Goal: Transaction & Acquisition: Purchase product/service

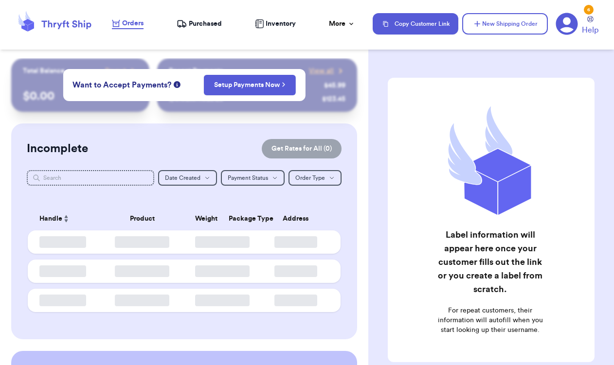
checkbox input "false"
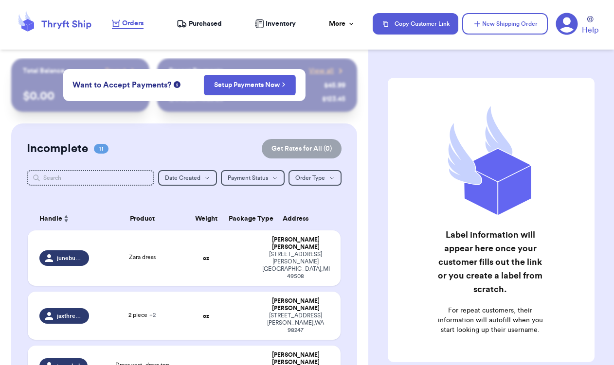
checkbox input "false"
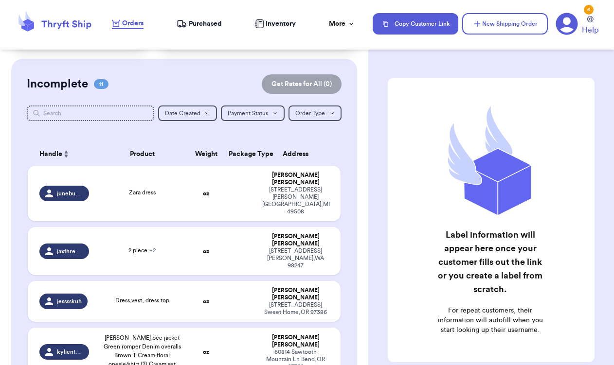
scroll to position [57, 0]
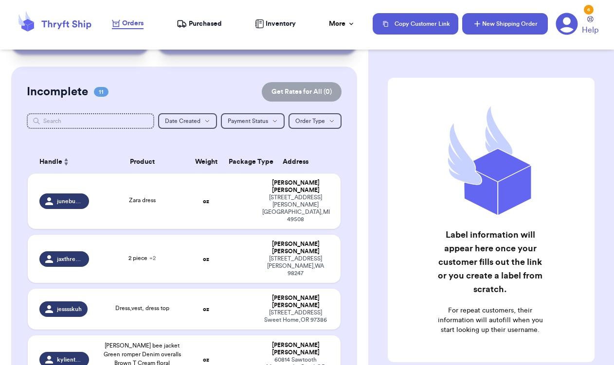
click at [498, 16] on button "New Shipping Order" at bounding box center [505, 23] width 86 height 21
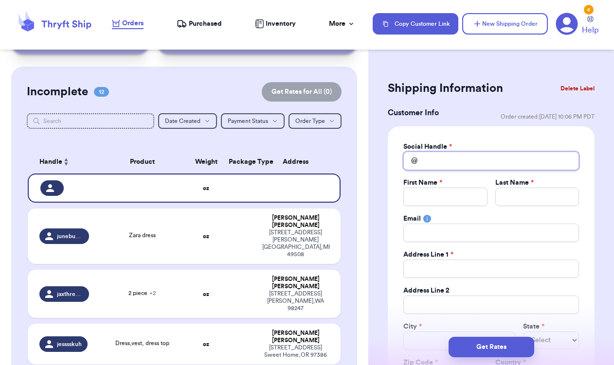
click at [487, 163] on input "Total Amount Paid" at bounding box center [491, 161] width 176 height 18
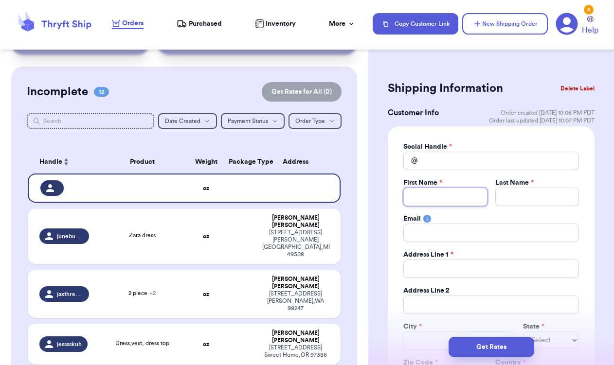
type input "S"
type input "St"
type input "Ste"
type input "Step"
type input "Steph"
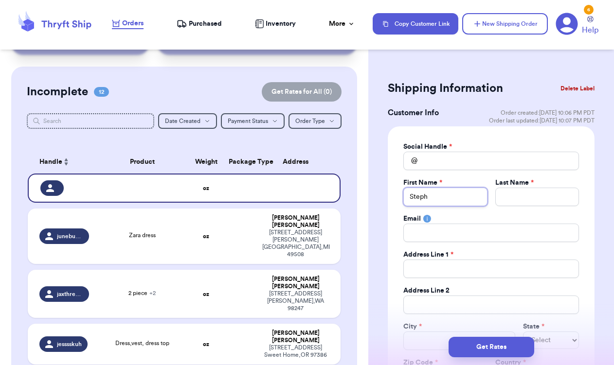
type input "Stepha"
type input "Stephan"
type input "Stephani"
type input "Stephanie"
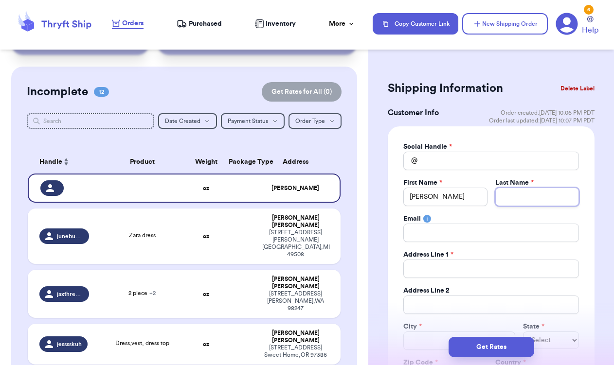
type input "V"
type input "Va"
type input "Vas"
type input "Va"
type input "Vaz"
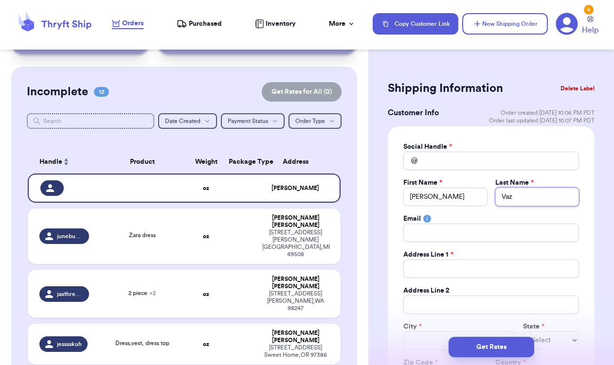
type input "Vazq"
type input "Vazqu"
type input "Vazquw"
type input "Vazqu"
type input "Vazque"
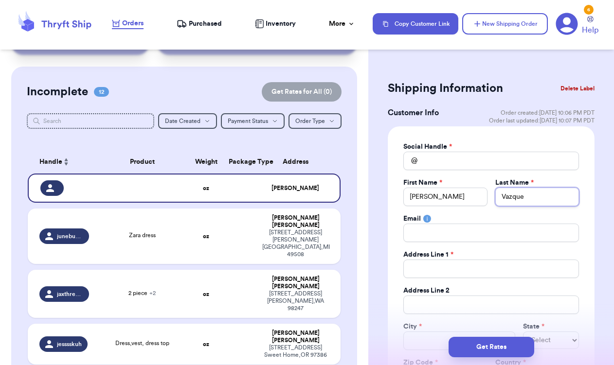
type input "Vazquez"
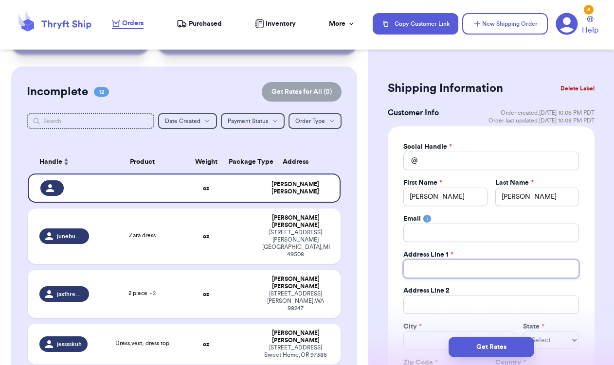
type input "2"
type input "23"
type input "235"
type input "2352"
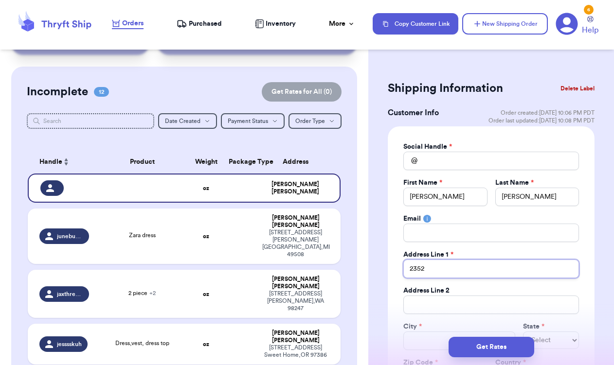
type input "2352 B"
type input "2352 Bu"
type input "2352 Bul"
type input "2352 Bull"
type input "2352 Bulla"
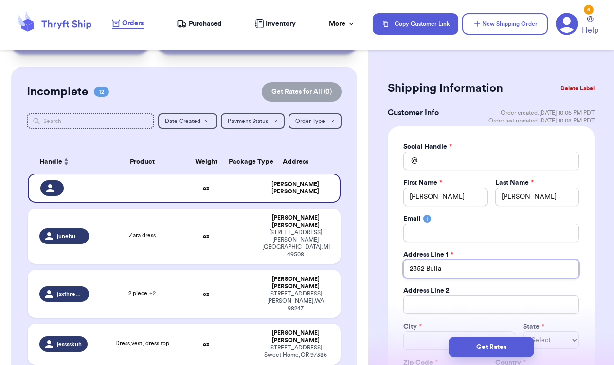
type input "2352 Bullar"
type input "2352 Bullard"
type input "2352 Bullard A"
type input "2352 Bullard Av"
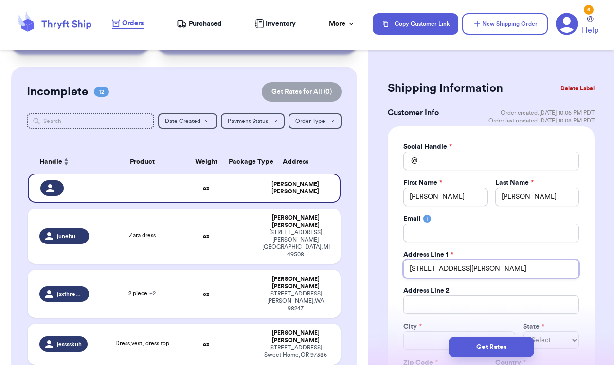
type input "2352 Bullard Ave"
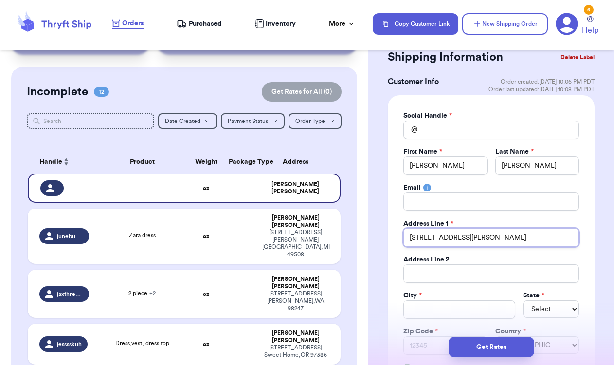
scroll to position [43, 0]
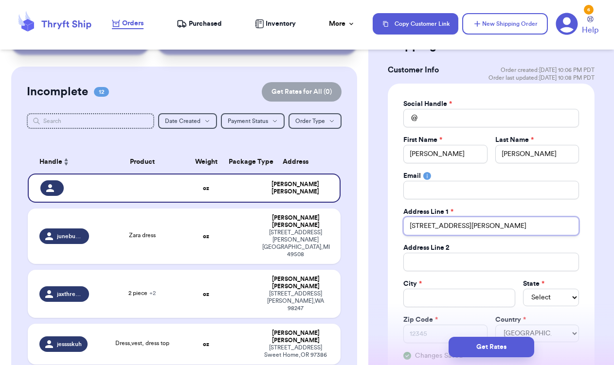
type input "2352 Bullard Ave"
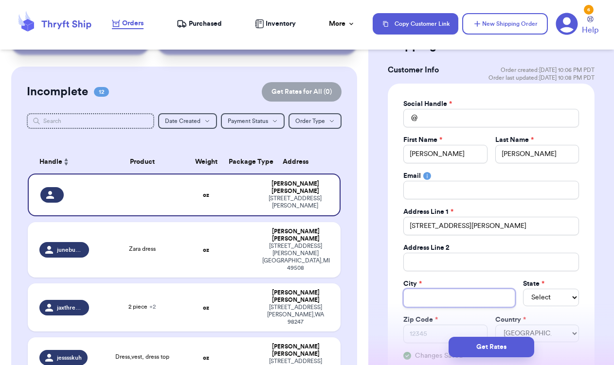
type input "L"
type input "Lo"
type input "Los"
type input "Los A"
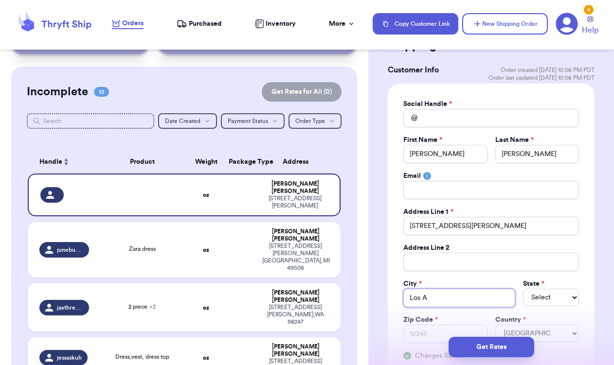
type input "Los An"
type input "Los Ang"
type input "Los Ange"
type input "Los Angel"
type input "Los Angele"
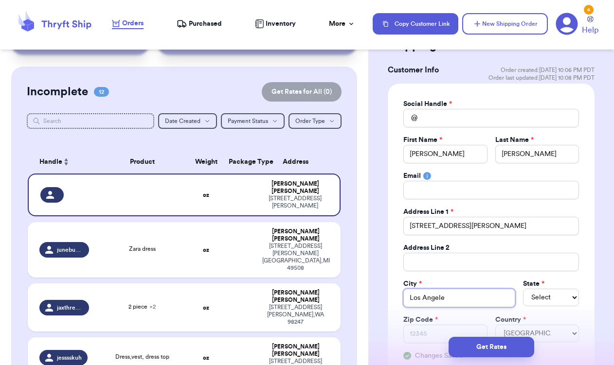
type input "Los Angeles"
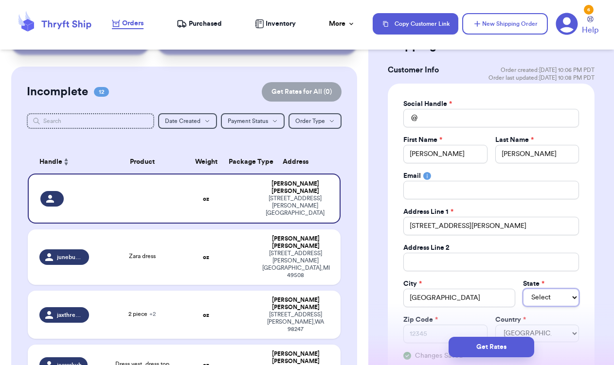
select select "CA"
click at [455, 112] on input "Total Amount Paid" at bounding box center [491, 118] width 176 height 18
type input "s"
type input "st"
type input "ste"
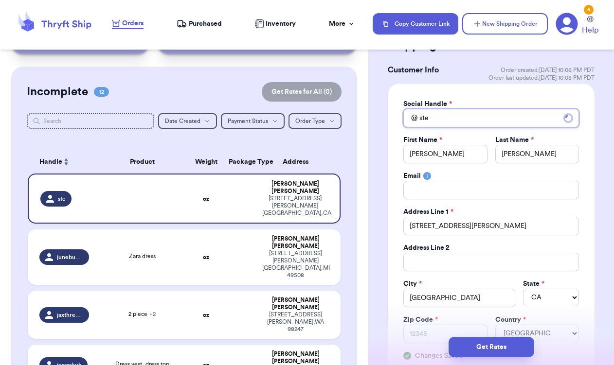
type input "stef"
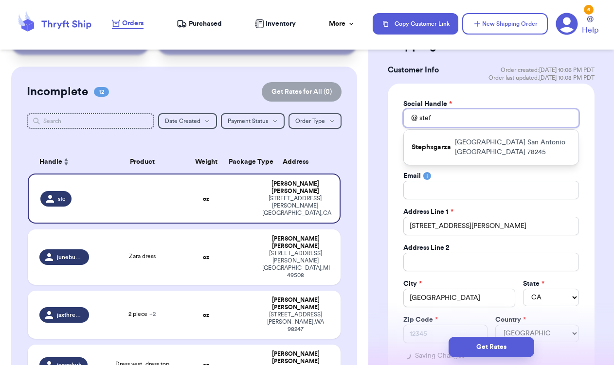
type input "stefa"
type input "stefan"
type input "stefany"
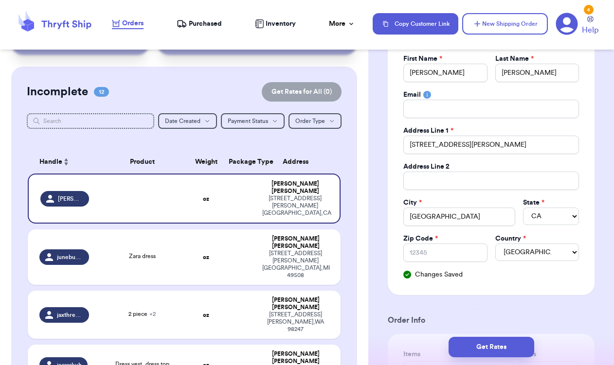
scroll to position [129, 0]
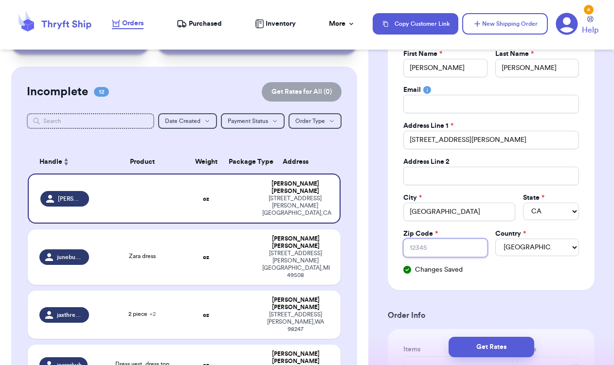
type input "9"
type input "90"
type input "900"
type input "9003"
type input "90032"
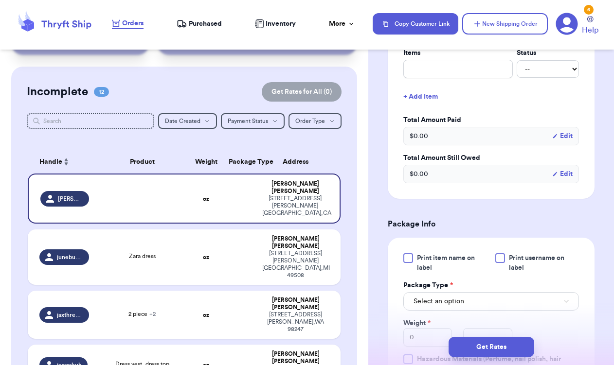
scroll to position [448, 0]
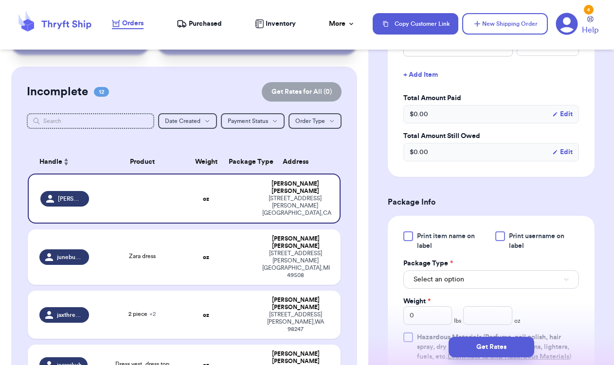
type input "90032"
click at [499, 235] on div at bounding box center [500, 237] width 10 height 10
click at [0, 0] on input "Print username on label" at bounding box center [0, 0] width 0 height 0
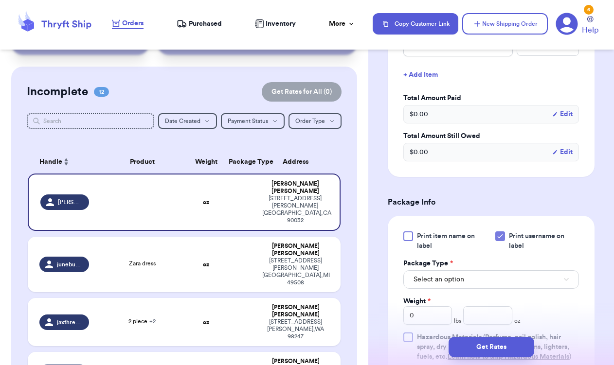
click at [484, 284] on button "Select an option" at bounding box center [491, 280] width 176 height 18
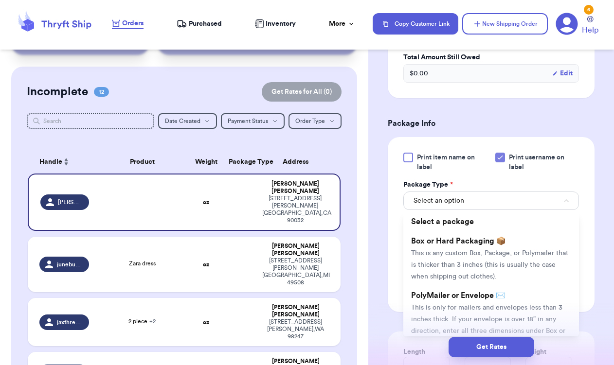
scroll to position [527, 0]
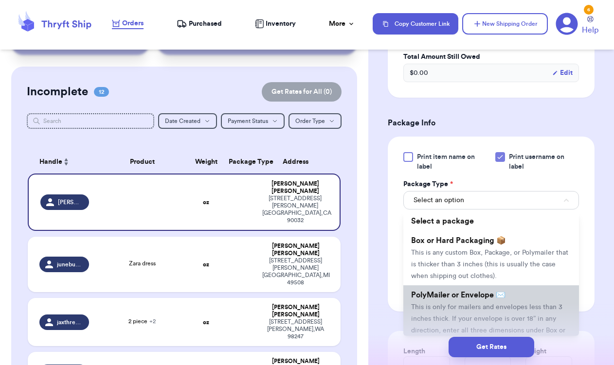
click at [507, 304] on li "PolyMailer or Envelope ✉️ This is only for mailers and envelopes less than 3 in…" at bounding box center [491, 319] width 176 height 66
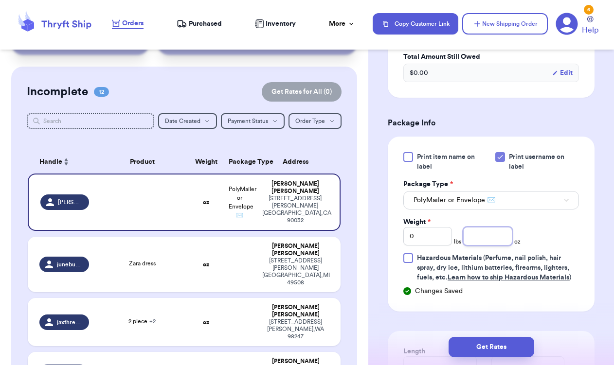
click at [481, 240] on input "number" at bounding box center [487, 236] width 49 height 18
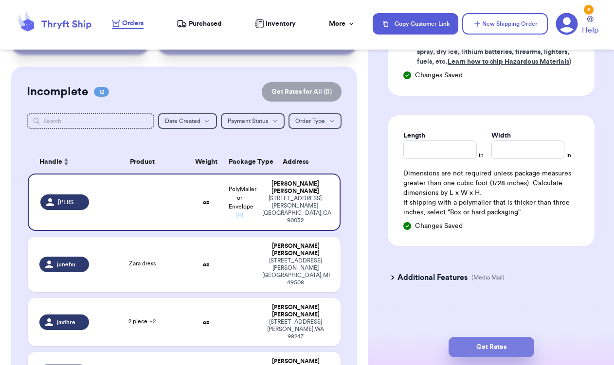
type input "4"
click at [510, 352] on button "Get Rates" at bounding box center [492, 347] width 86 height 20
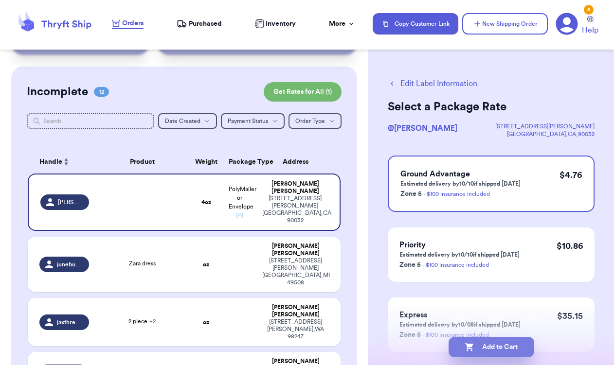
click at [510, 352] on button "Add to Cart" at bounding box center [492, 347] width 86 height 20
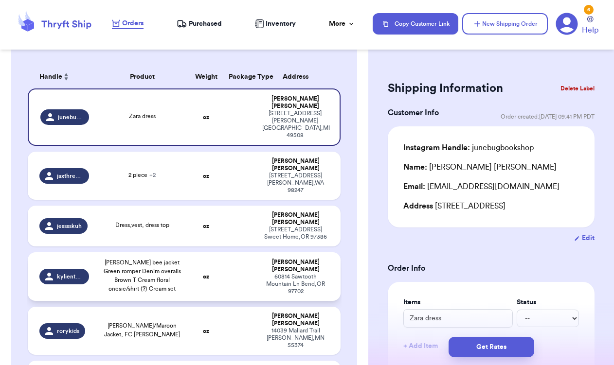
scroll to position [134, 0]
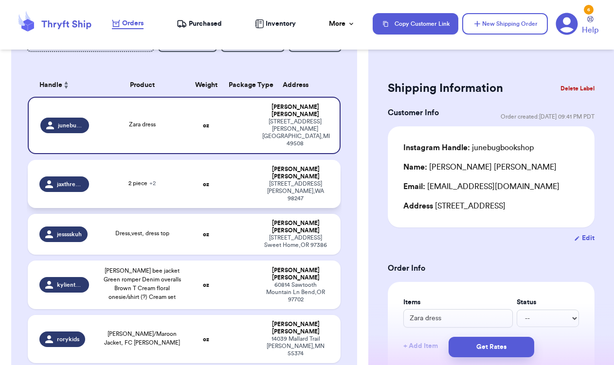
click at [130, 181] on span "2 piece + 2" at bounding box center [141, 184] width 27 height 6
type input "2 piece"
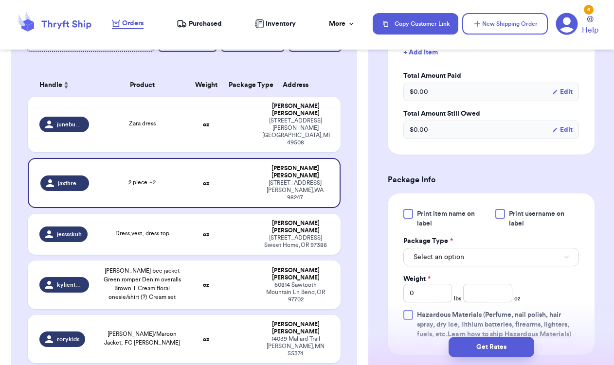
scroll to position [364, 0]
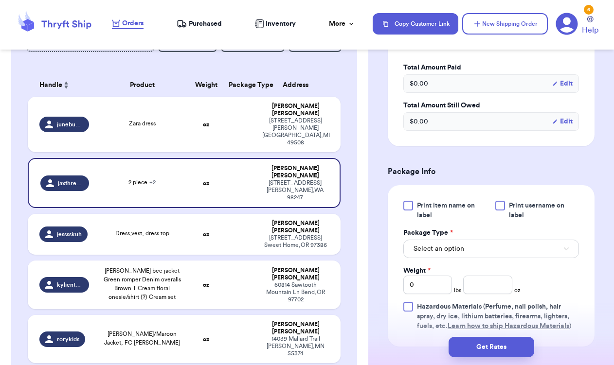
click at [496, 203] on div at bounding box center [500, 206] width 10 height 10
click at [0, 0] on input "Print username on label" at bounding box center [0, 0] width 0 height 0
click at [492, 245] on button "Select an option" at bounding box center [491, 249] width 176 height 18
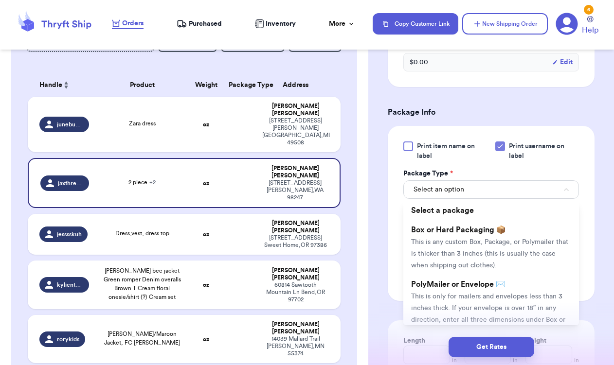
scroll to position [442, 0]
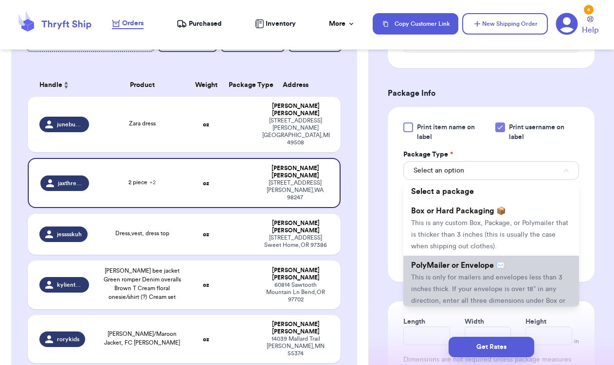
click at [512, 273] on li "PolyMailer or Envelope ✉️ This is only for mailers and envelopes less than 3 in…" at bounding box center [491, 289] width 176 height 66
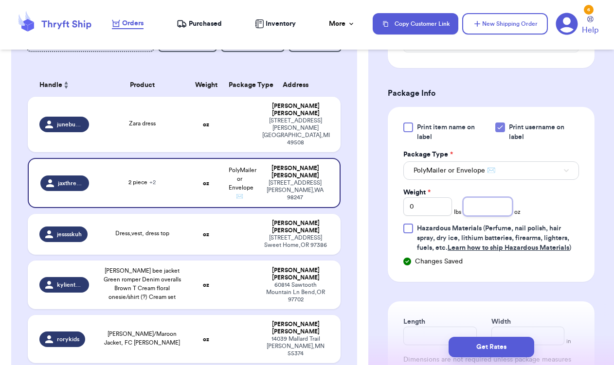
click at [472, 210] on input "number" at bounding box center [487, 207] width 49 height 18
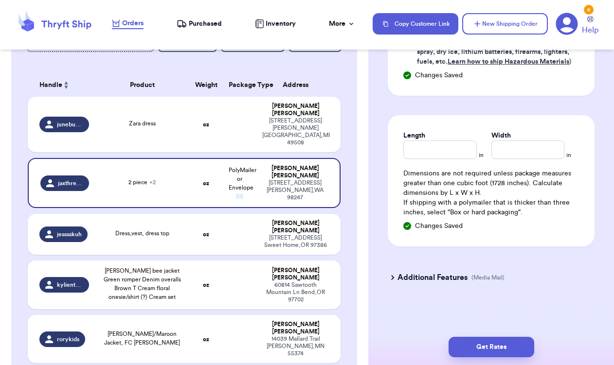
scroll to position [630, 0]
type input "10"
click at [491, 346] on button "Get Rates" at bounding box center [492, 347] width 86 height 20
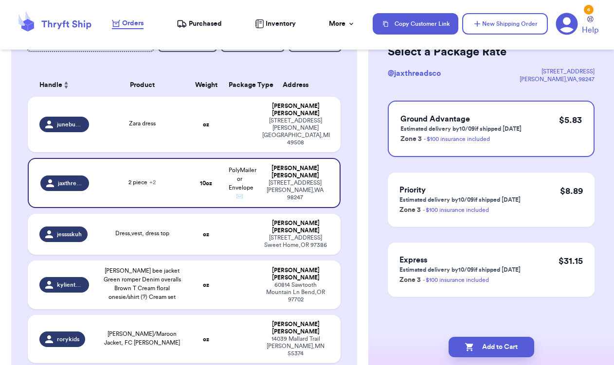
scroll to position [0, 0]
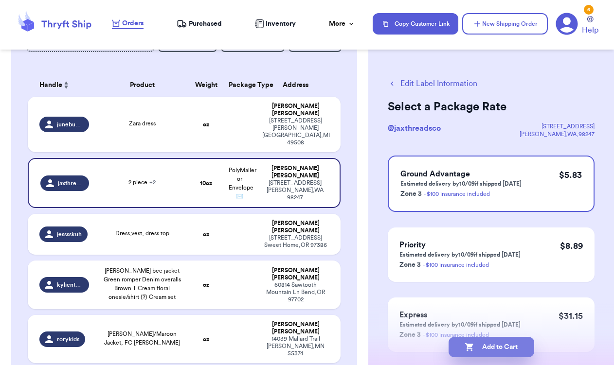
click at [491, 346] on button "Add to Cart" at bounding box center [492, 347] width 86 height 20
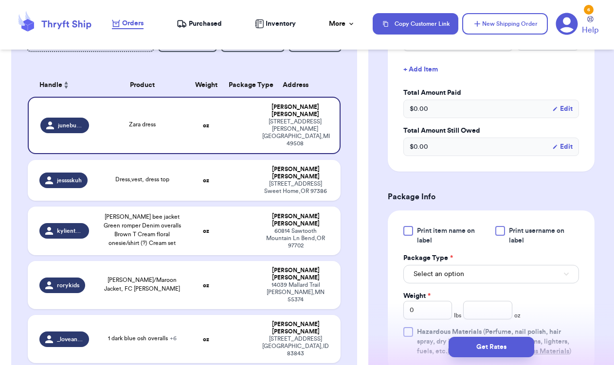
scroll to position [280, 0]
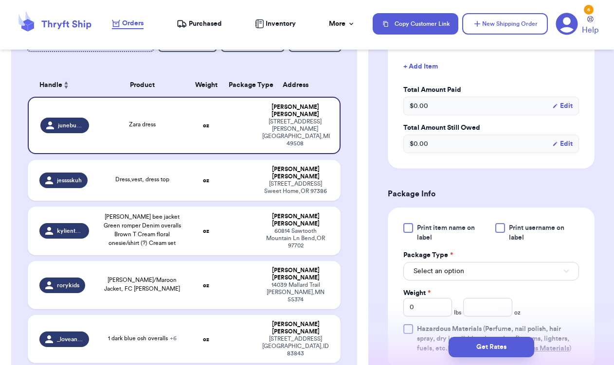
click at [498, 233] on div at bounding box center [500, 228] width 10 height 10
click at [0, 0] on input "Print username on label" at bounding box center [0, 0] width 0 height 0
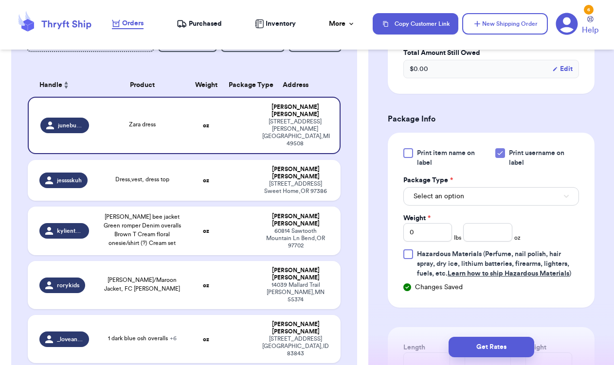
scroll to position [360, 0]
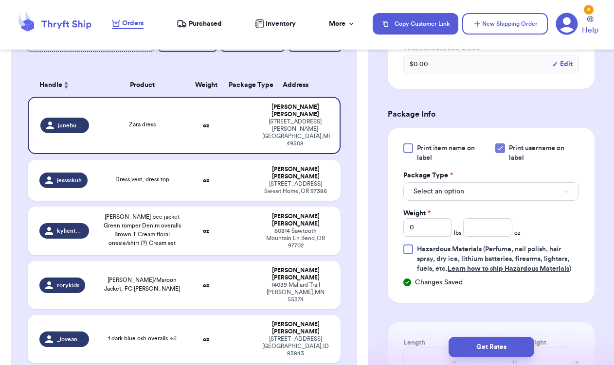
click at [487, 201] on button "Select an option" at bounding box center [491, 191] width 176 height 18
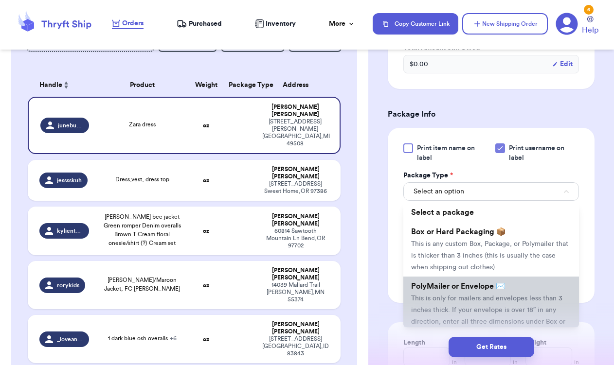
click at [492, 291] on span "PolyMailer or Envelope ✉️" at bounding box center [458, 287] width 94 height 8
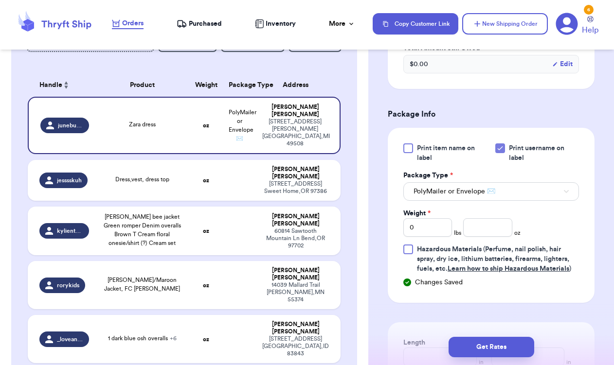
click at [487, 255] on div "Print item name on label Print username on label Package Type * PolyMailer or E…" at bounding box center [491, 209] width 176 height 130
click at [487, 237] on input "number" at bounding box center [487, 227] width 49 height 18
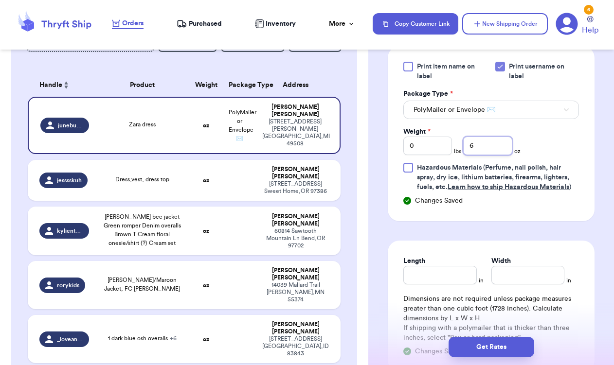
scroll to position [463, 0]
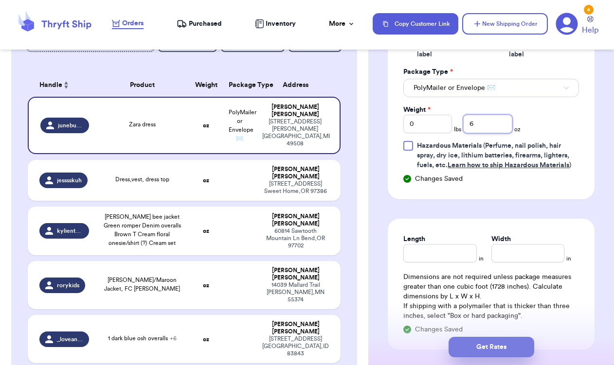
type input "6"
click at [503, 348] on button "Get Rates" at bounding box center [492, 347] width 86 height 20
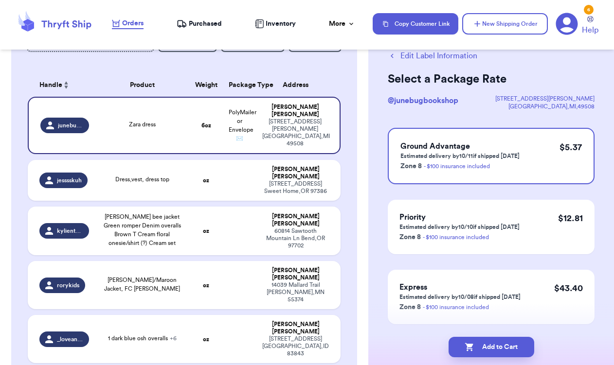
scroll to position [29, 0]
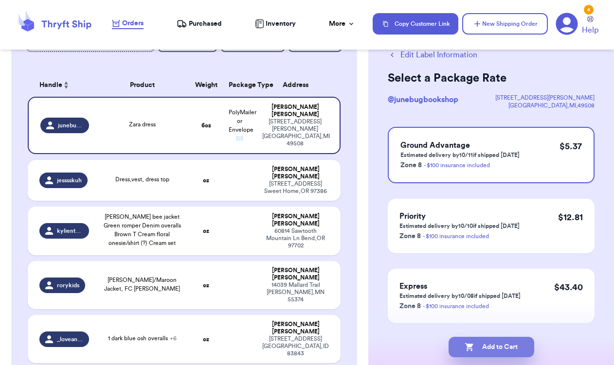
click at [508, 347] on button "Add to Cart" at bounding box center [492, 347] width 86 height 20
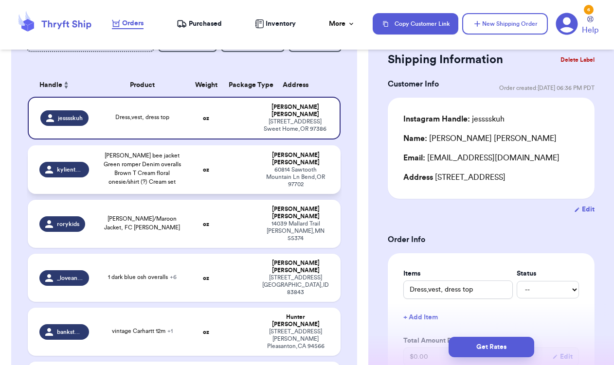
click at [266, 173] on div "60814 Sawtooth Mountain Ln Bend , OR 97702" at bounding box center [295, 177] width 67 height 22
type input "[PERSON_NAME] bee jacket Green romper Denim overalls Brown T Cream floral onesi…"
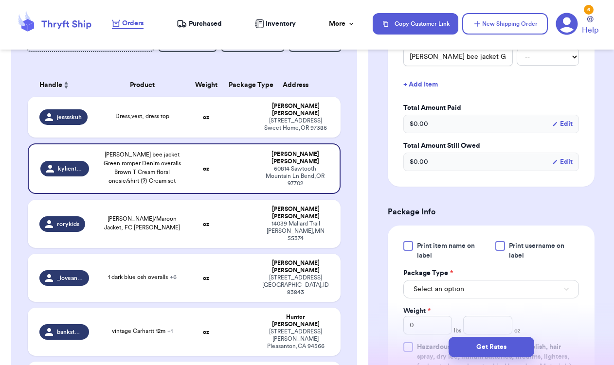
scroll to position [302, 0]
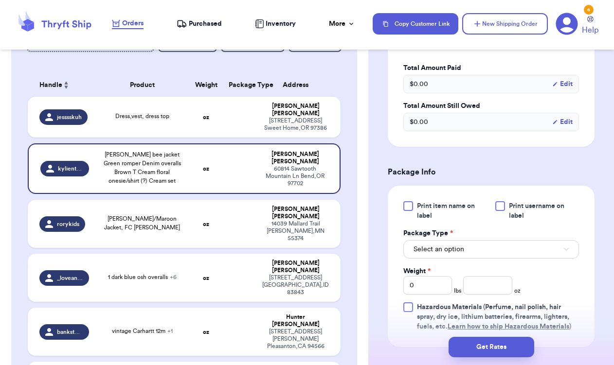
click at [498, 211] on div at bounding box center [500, 206] width 10 height 10
click at [0, 0] on input "Print username on label" at bounding box center [0, 0] width 0 height 0
click at [435, 295] on input "0" at bounding box center [427, 285] width 49 height 18
type input "2"
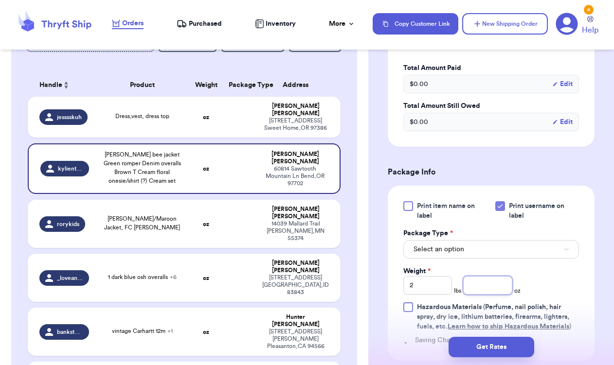
click at [486, 295] on input "number" at bounding box center [487, 285] width 49 height 18
type input "12"
click at [477, 259] on button "Select an option" at bounding box center [491, 249] width 176 height 18
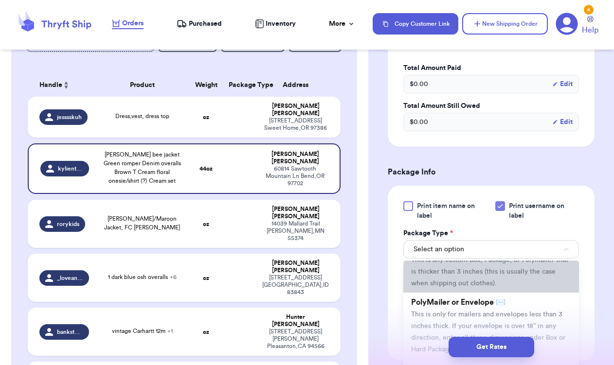
scroll to position [43, 0]
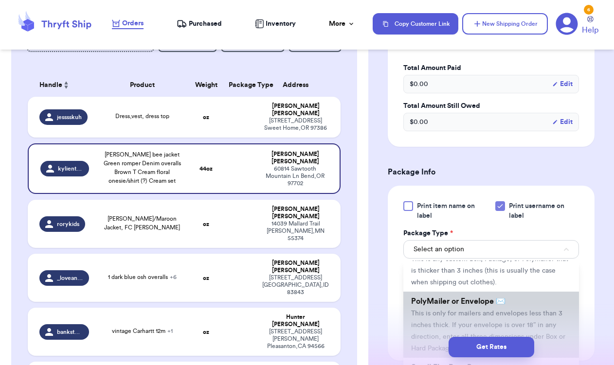
click at [479, 324] on li "PolyMailer or Envelope ✉️ This is only for mailers and envelopes less than 3 in…" at bounding box center [491, 325] width 176 height 66
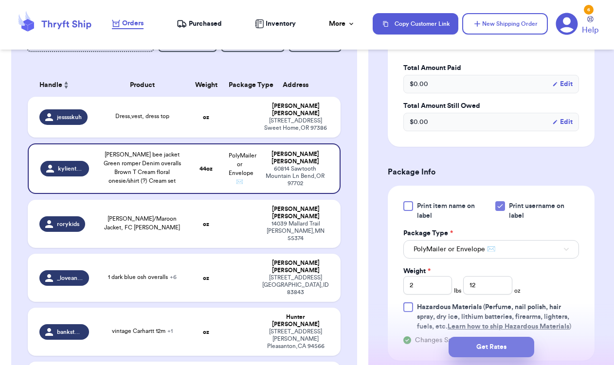
click at [487, 347] on button "Get Rates" at bounding box center [492, 347] width 86 height 20
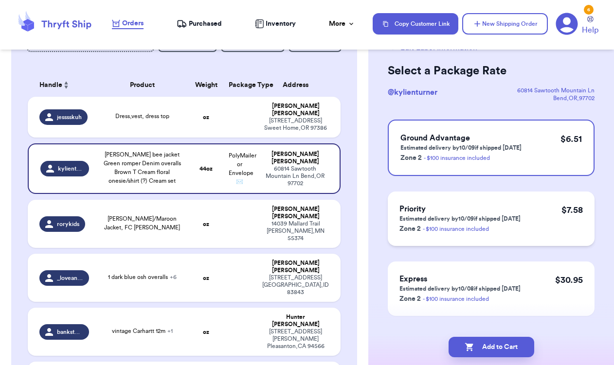
scroll to position [44, 0]
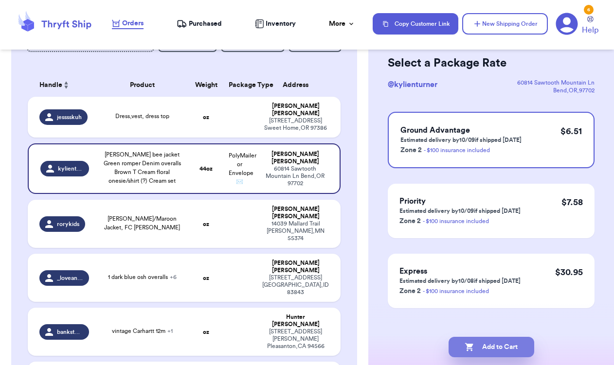
click at [494, 347] on button "Add to Cart" at bounding box center [492, 347] width 86 height 20
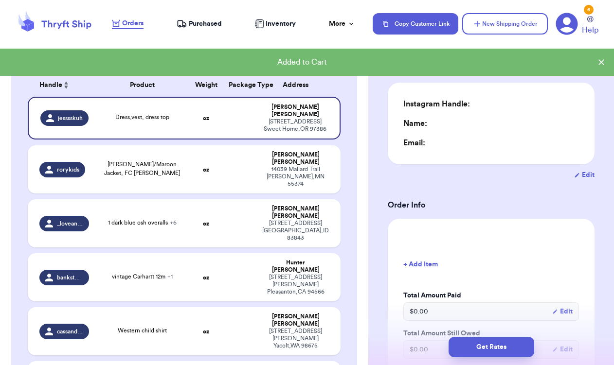
type input "0"
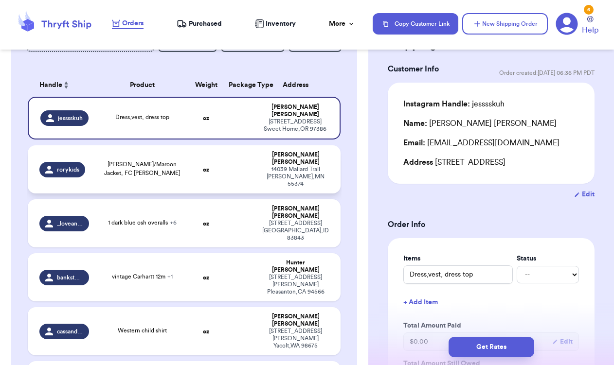
click at [242, 163] on td at bounding box center [240, 170] width 34 height 48
type input "[PERSON_NAME]/Maroon Jacket, FC [PERSON_NAME]"
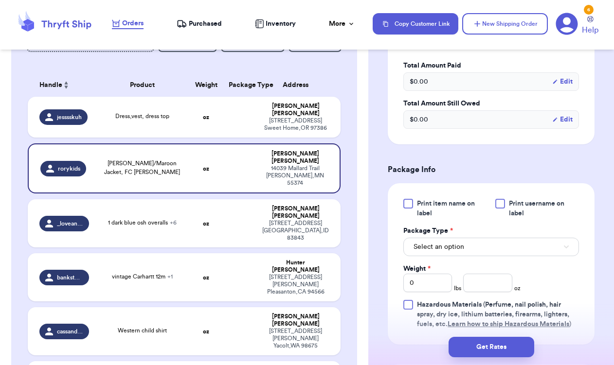
scroll to position [322, 0]
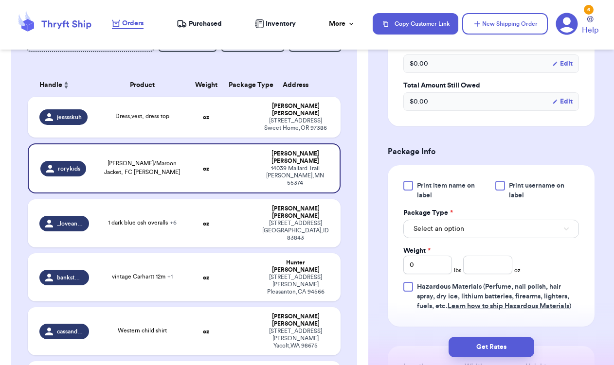
click at [499, 191] on div at bounding box center [500, 186] width 10 height 10
click at [0, 0] on input "Print username on label" at bounding box center [0, 0] width 0 height 0
click at [477, 229] on button "Select an option" at bounding box center [491, 229] width 176 height 18
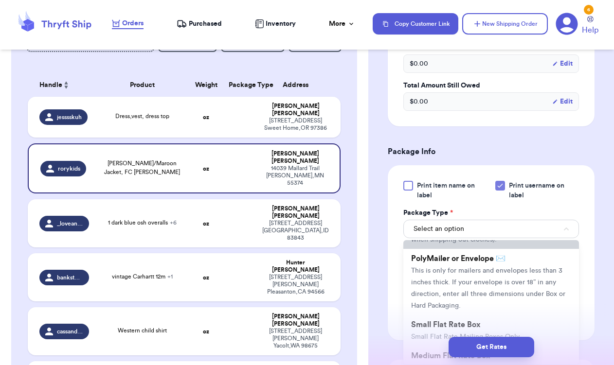
scroll to position [67, 0]
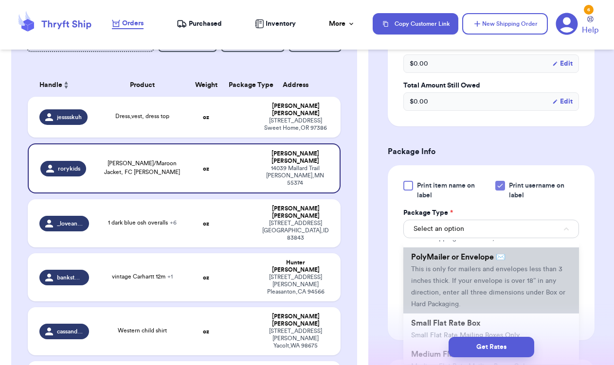
click at [470, 273] on span "This is only for mailers and envelopes less than 3 inches thick. If your envelo…" at bounding box center [488, 287] width 154 height 42
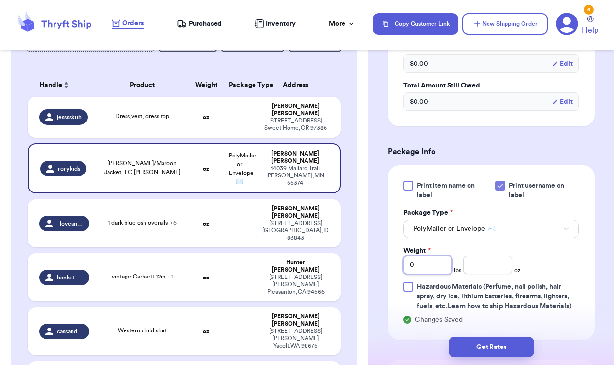
click at [434, 266] on input "0" at bounding box center [427, 265] width 49 height 18
type input "1"
click at [476, 267] on input "number" at bounding box center [487, 265] width 49 height 18
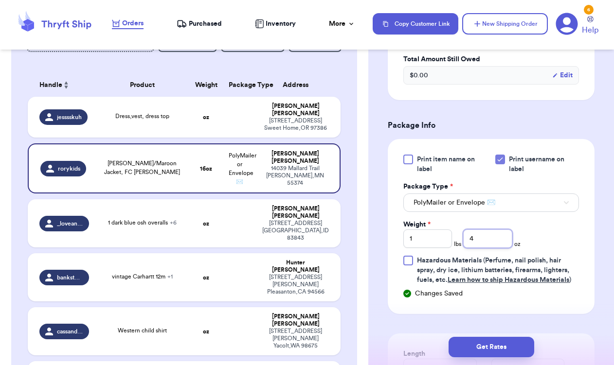
scroll to position [351, 0]
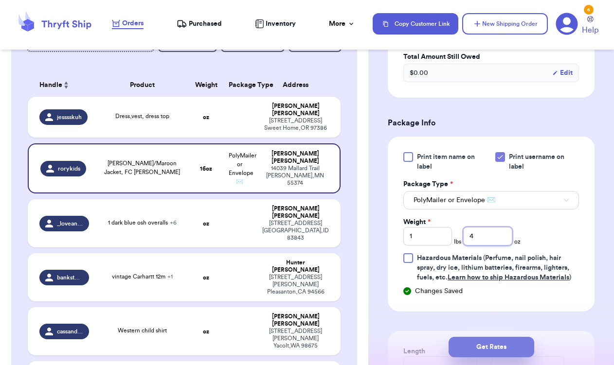
type input "4"
click at [504, 349] on button "Get Rates" at bounding box center [492, 347] width 86 height 20
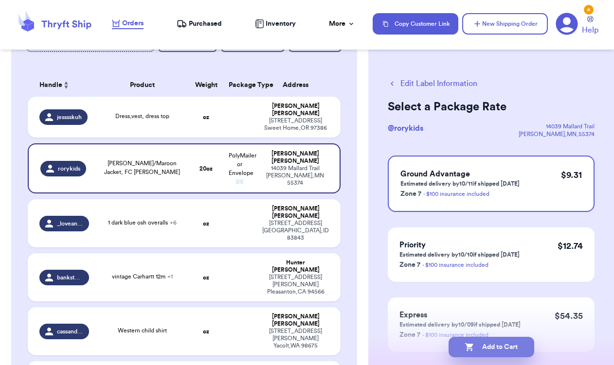
click at [509, 348] on button "Add to Cart" at bounding box center [492, 347] width 86 height 20
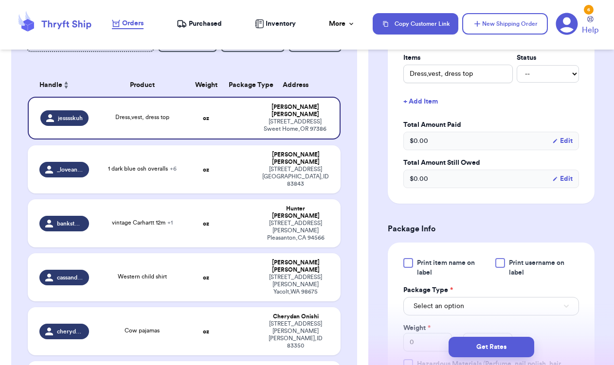
scroll to position [249, 0]
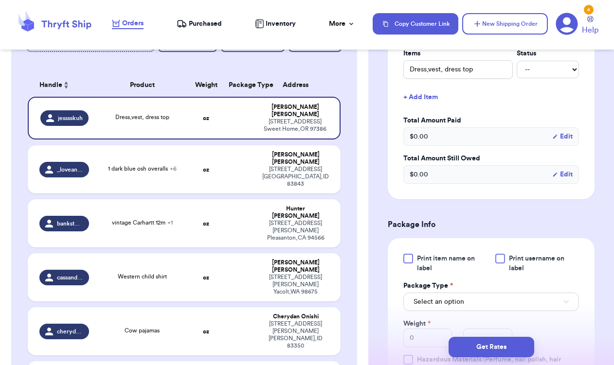
click at [498, 261] on div at bounding box center [500, 259] width 10 height 10
click at [0, 0] on input "Print username on label" at bounding box center [0, 0] width 0 height 0
click at [471, 306] on button "Select an option" at bounding box center [491, 302] width 176 height 18
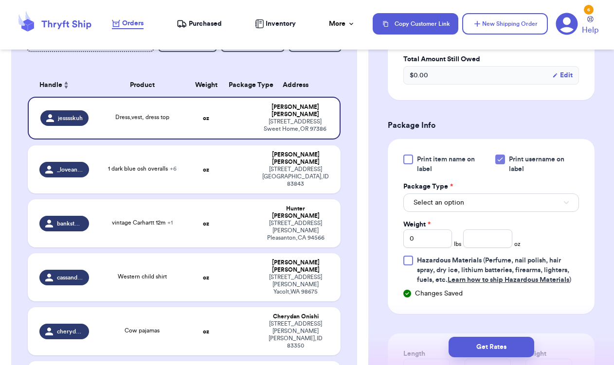
scroll to position [354, 0]
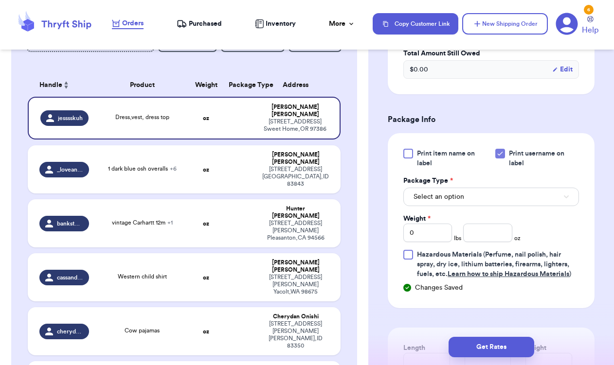
click at [520, 205] on button "Select an option" at bounding box center [491, 197] width 176 height 18
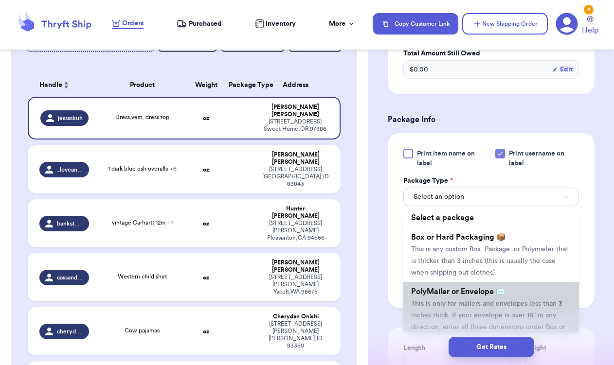
click at [507, 299] on li "PolyMailer or Envelope ✉️ This is only for mailers and envelopes less than 3 in…" at bounding box center [491, 315] width 176 height 66
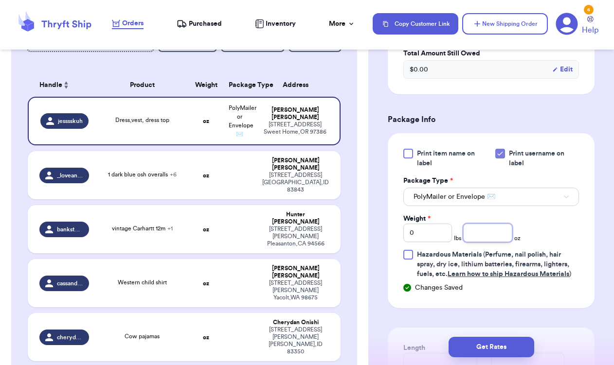
click at [472, 238] on input "number" at bounding box center [487, 233] width 49 height 18
click at [443, 238] on input "0" at bounding box center [427, 233] width 49 height 18
type input "1"
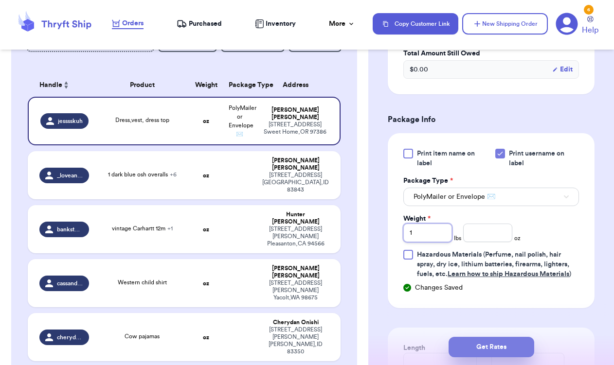
type input "1"
click at [502, 343] on button "Get Rates" at bounding box center [492, 347] width 86 height 20
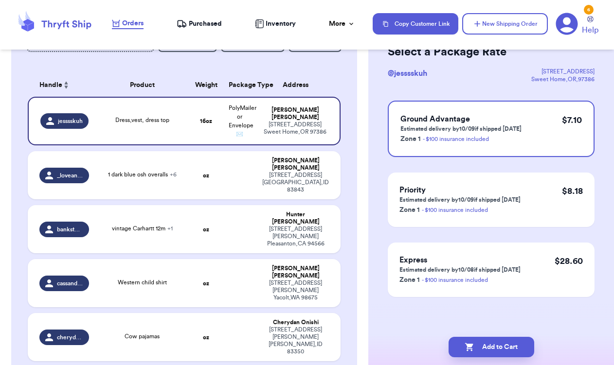
scroll to position [0, 0]
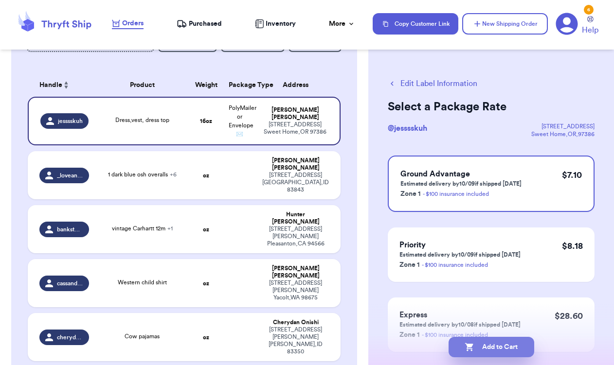
click at [502, 343] on button "Add to Cart" at bounding box center [492, 347] width 86 height 20
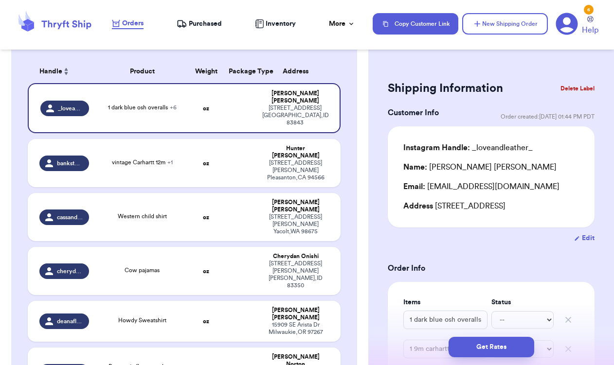
scroll to position [128, 0]
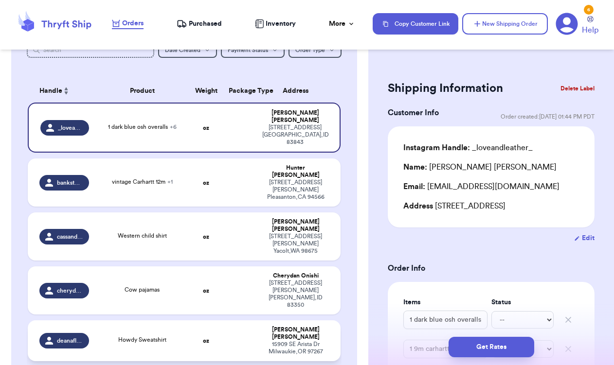
click at [165, 337] on span "Howdy Sweatshirt" at bounding box center [142, 340] width 48 height 6
type input "Howdy Sweatshirt"
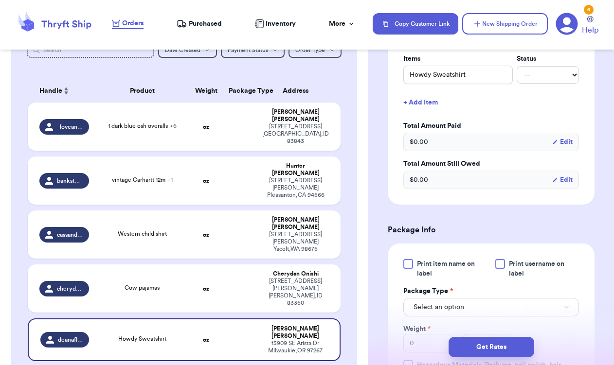
scroll to position [249, 0]
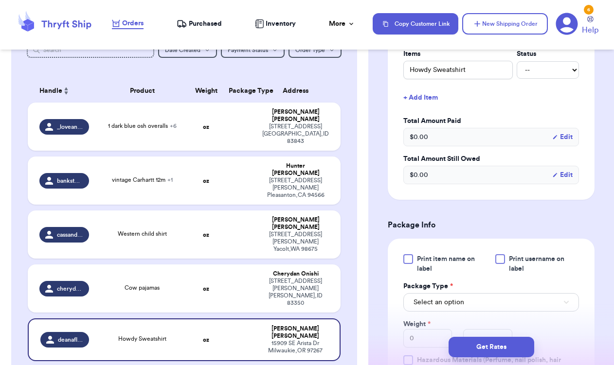
click at [501, 259] on div at bounding box center [500, 260] width 10 height 10
click at [0, 0] on input "Print username on label" at bounding box center [0, 0] width 0 height 0
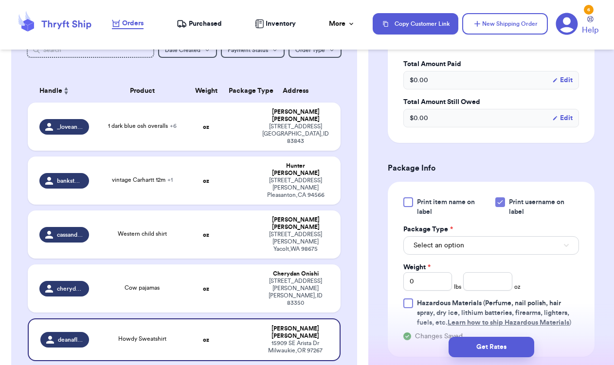
scroll to position [306, 0]
click at [485, 246] on button "Select an option" at bounding box center [491, 245] width 176 height 18
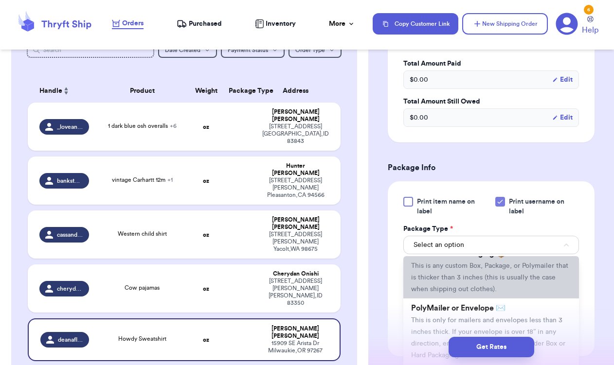
scroll to position [46, 0]
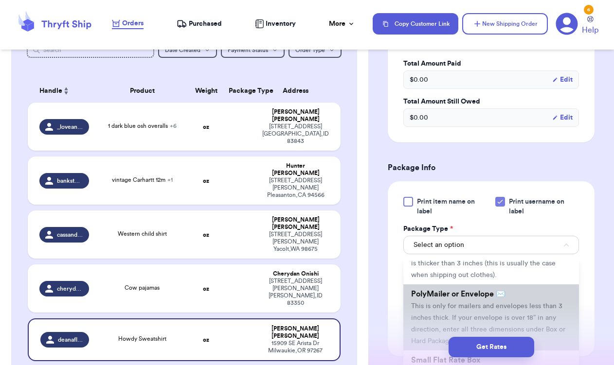
click at [528, 311] on span "This is only for mailers and envelopes less than 3 inches thick. If your envelo…" at bounding box center [488, 324] width 154 height 42
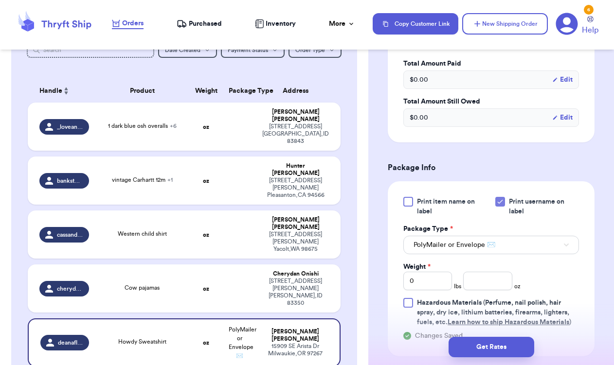
click at [498, 295] on div "Print item name on label Print username on label Package Type * PolyMailer or E…" at bounding box center [491, 262] width 176 height 130
click at [497, 289] on input "number" at bounding box center [487, 281] width 49 height 18
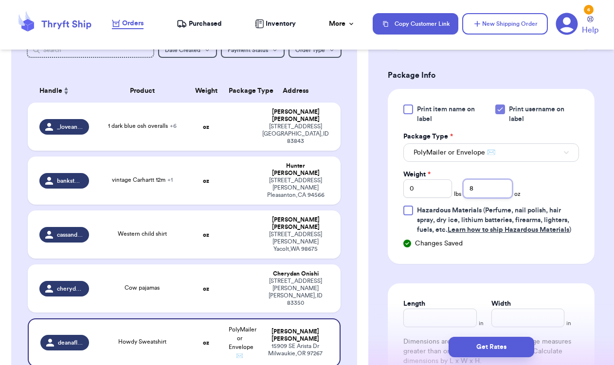
scroll to position [399, 0]
type input "8"
click at [501, 344] on button "Get Rates" at bounding box center [492, 347] width 86 height 20
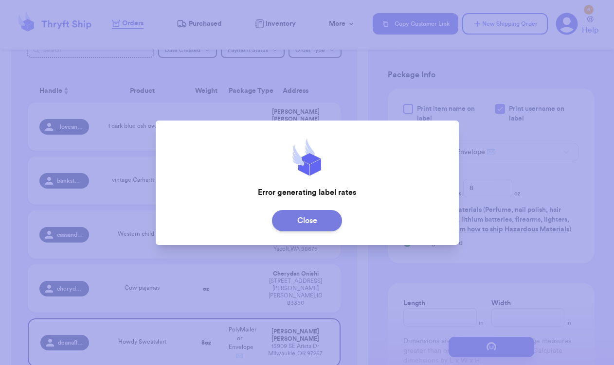
click at [322, 218] on button "Close" at bounding box center [307, 220] width 70 height 21
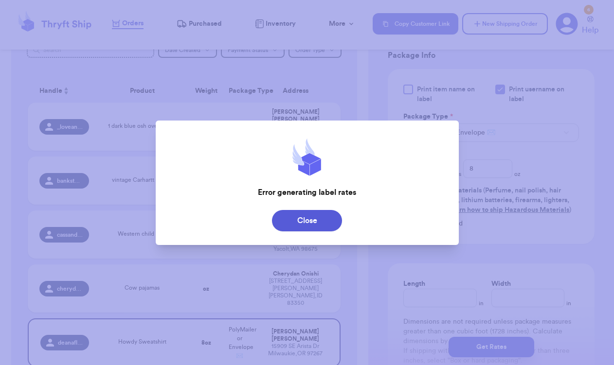
scroll to position [0, 0]
click at [303, 220] on button "Close" at bounding box center [307, 220] width 70 height 21
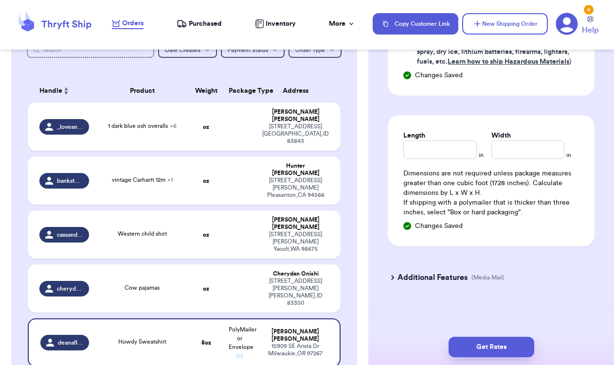
scroll to position [569, 0]
click at [499, 342] on button "Get Rates" at bounding box center [492, 347] width 86 height 20
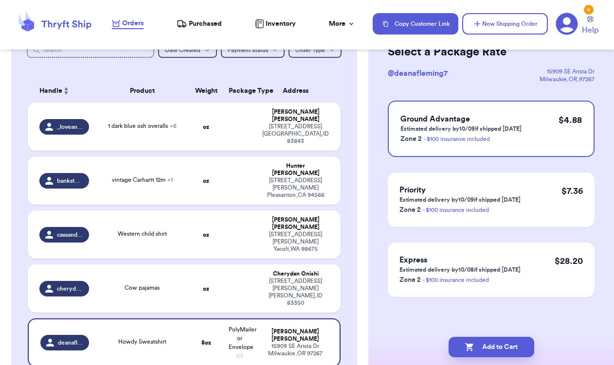
scroll to position [0, 0]
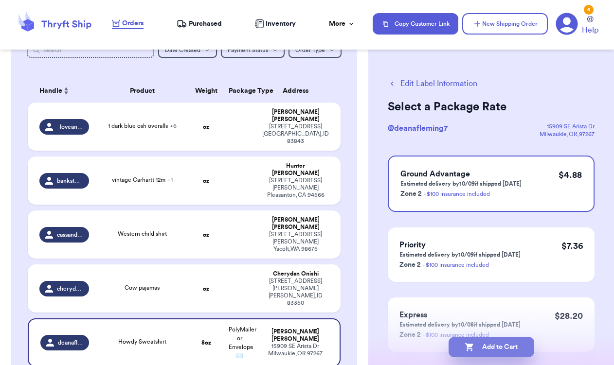
click at [500, 347] on button "Add to Cart" at bounding box center [492, 347] width 86 height 20
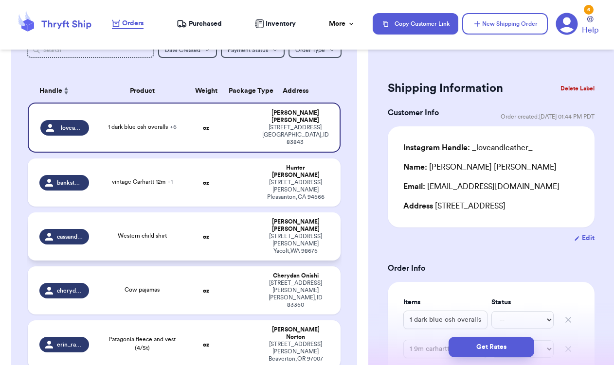
click at [272, 233] on div "30514 ne Kelly rd Yacolt , WA 98675" at bounding box center [295, 244] width 67 height 22
type input "Western child shirt"
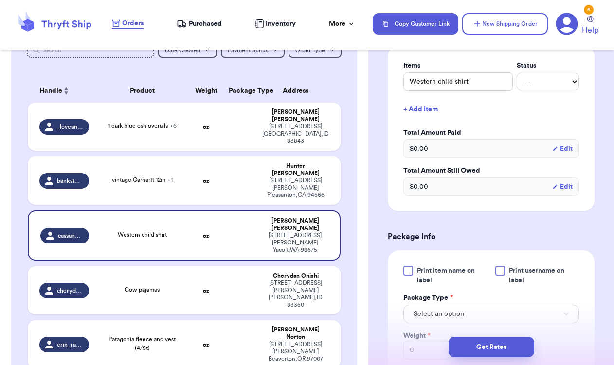
scroll to position [240, 0]
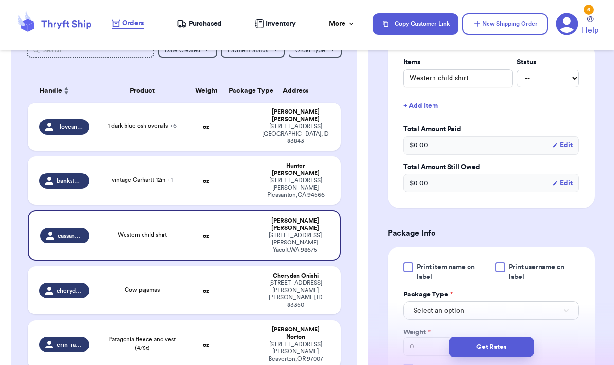
click at [499, 268] on div at bounding box center [500, 268] width 10 height 10
click at [0, 0] on input "Print username on label" at bounding box center [0, 0] width 0 height 0
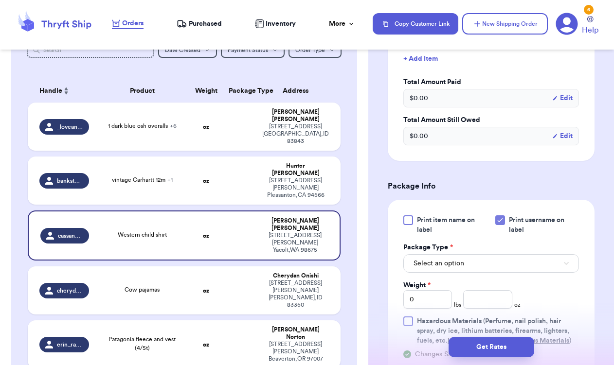
click at [488, 259] on button "Select an option" at bounding box center [491, 264] width 176 height 18
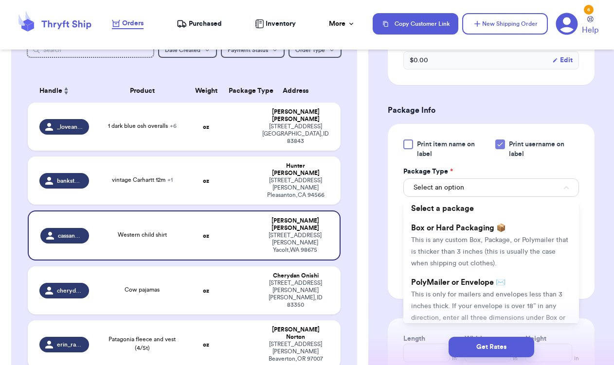
scroll to position [379, 0]
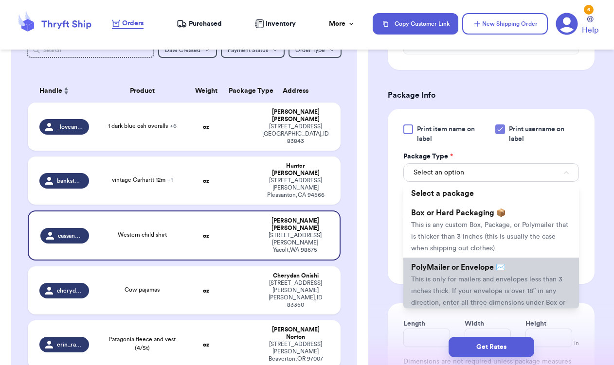
click at [477, 283] on span "This is only for mailers and envelopes less than 3 inches thick. If your envelo…" at bounding box center [488, 297] width 154 height 42
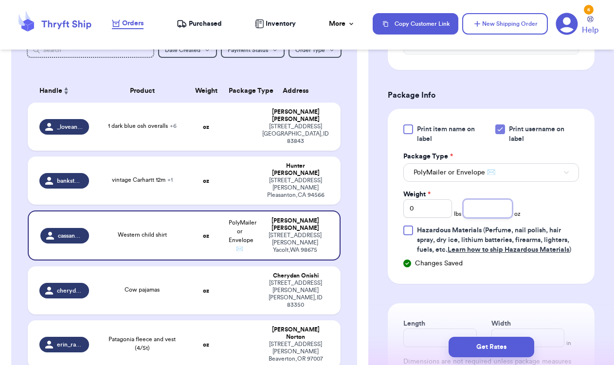
click at [481, 212] on input "number" at bounding box center [487, 209] width 49 height 18
type input "6"
click at [502, 348] on button "Get Rates" at bounding box center [492, 347] width 86 height 20
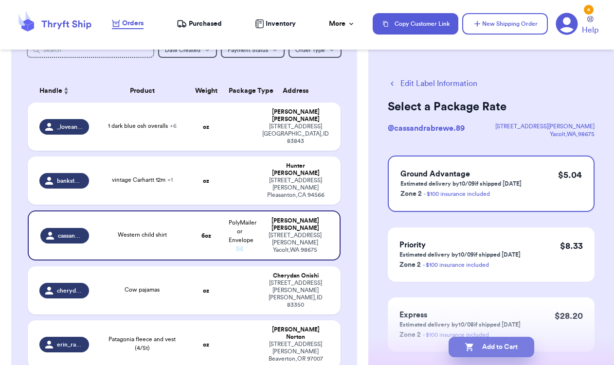
click at [502, 348] on button "Add to Cart" at bounding box center [492, 347] width 86 height 20
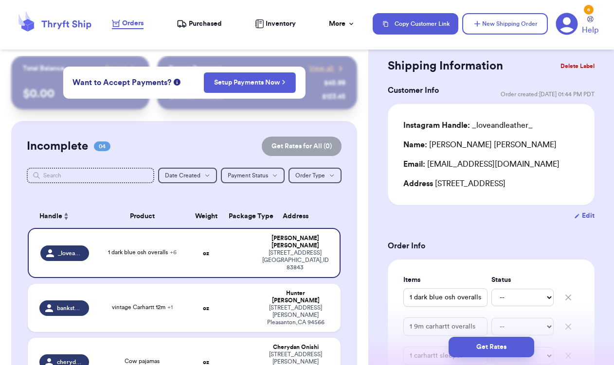
scroll to position [24, 0]
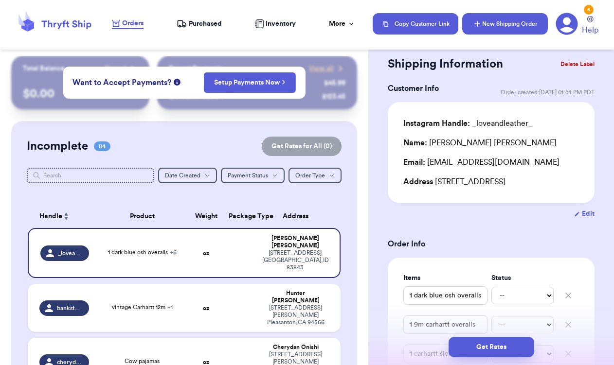
click at [487, 21] on button "New Shipping Order" at bounding box center [505, 23] width 86 height 21
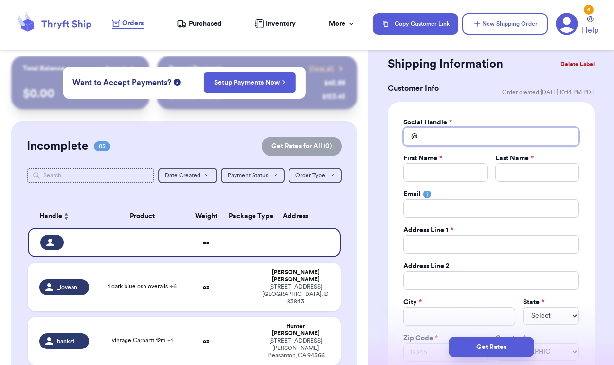
click at [434, 134] on input "Total Amount Paid" at bounding box center [491, 136] width 176 height 18
type input "b"
type input "br"
type input "bro"
type input "broo"
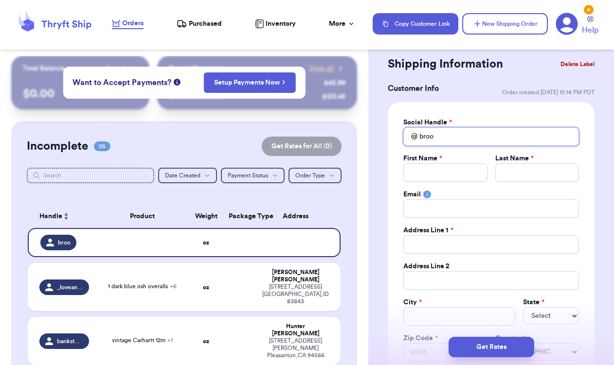
type input "brook"
type input "brooke"
type input "brookem"
type input "brookemo"
type input "brookemor"
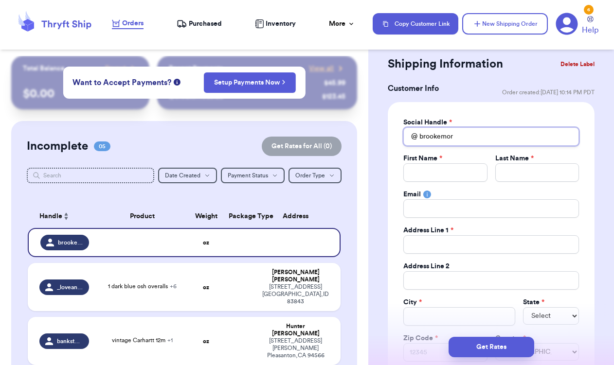
type input "brookemora"
type input "brookemor"
click at [426, 183] on div "Social Handle * @ brookemorganphoto First Name * Last Name * Email Address Line…" at bounding box center [491, 249] width 176 height 262
drag, startPoint x: 485, startPoint y: 135, endPoint x: 354, endPoint y: 137, distance: 131.4
click at [354, 137] on div "Customer Link New Order Total Balance Payout $ 0.00 Recent Payments View all @ …" at bounding box center [307, 182] width 614 height 365
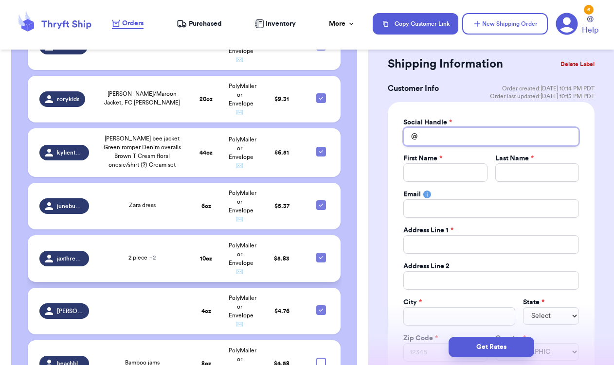
scroll to position [0, 0]
click at [323, 358] on div at bounding box center [321, 363] width 10 height 10
click at [321, 358] on input "checkbox" at bounding box center [321, 358] width 0 height 0
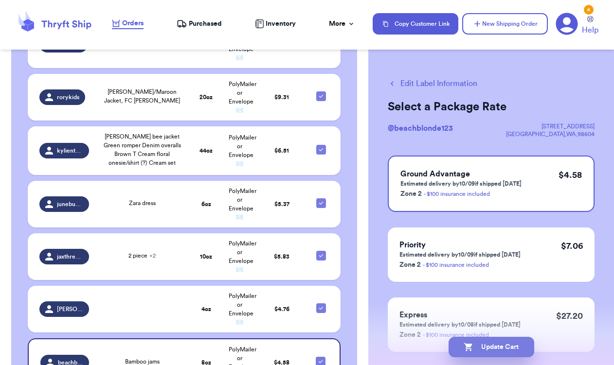
click at [499, 347] on button "Update Cart" at bounding box center [492, 347] width 86 height 20
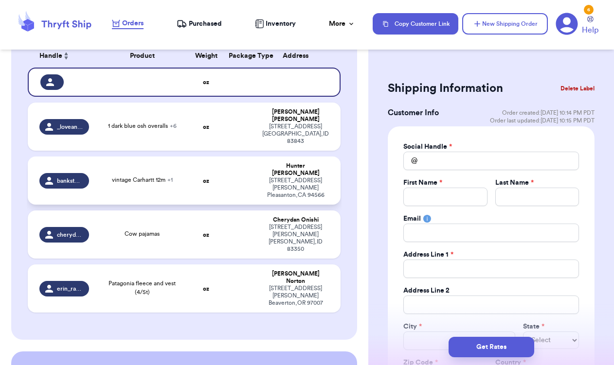
scroll to position [166, 0]
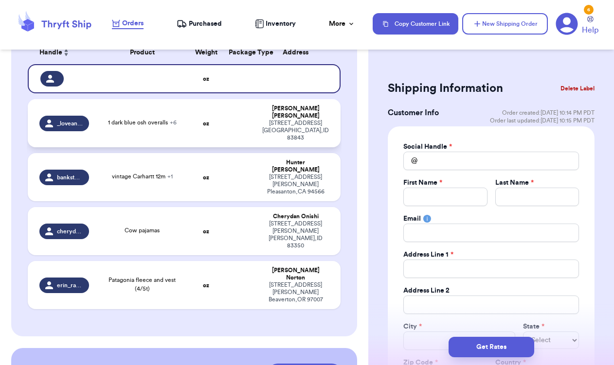
click at [161, 120] on span "1 dark blue osh overalls + 6" at bounding box center [142, 123] width 69 height 6
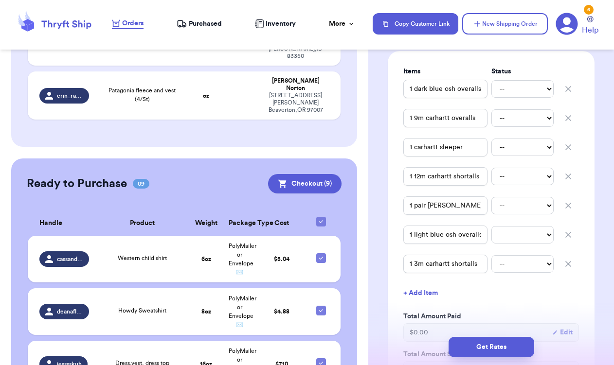
scroll to position [351, 0]
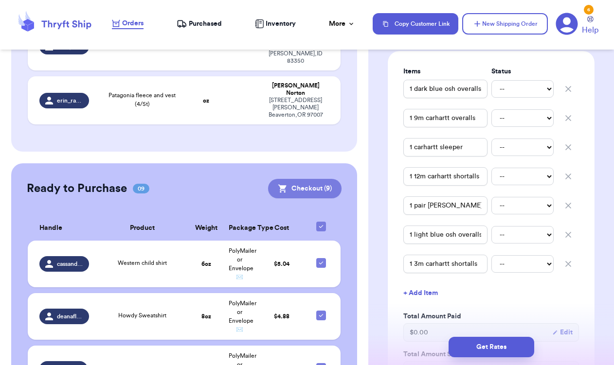
click at [312, 179] on button "Checkout ( 9 )" at bounding box center [304, 188] width 73 height 19
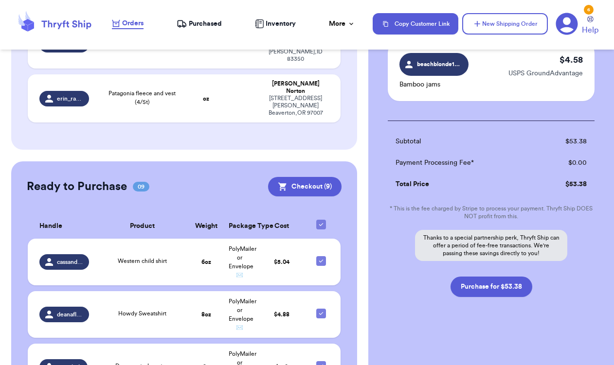
scroll to position [640, 0]
click at [508, 287] on button "Purchase for $53.38" at bounding box center [492, 287] width 82 height 20
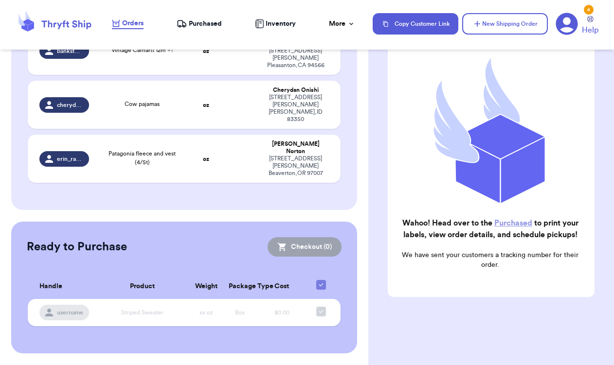
scroll to position [232, 0]
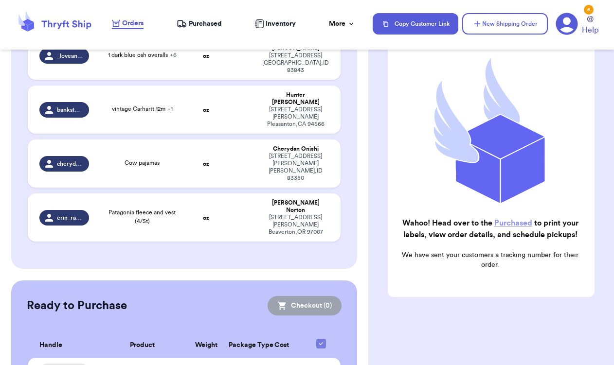
click at [515, 224] on link "Purchased" at bounding box center [513, 223] width 38 height 8
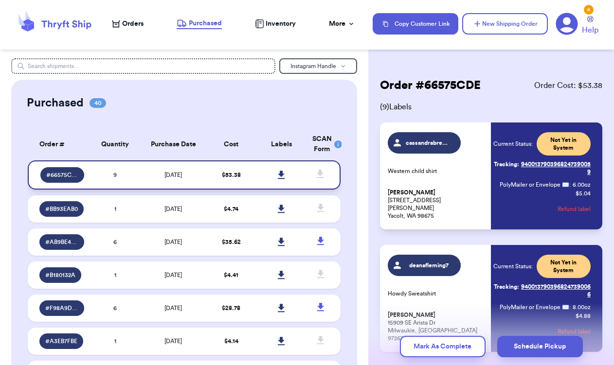
click at [285, 176] on link at bounding box center [281, 174] width 21 height 21
